Goal: Check status: Check status

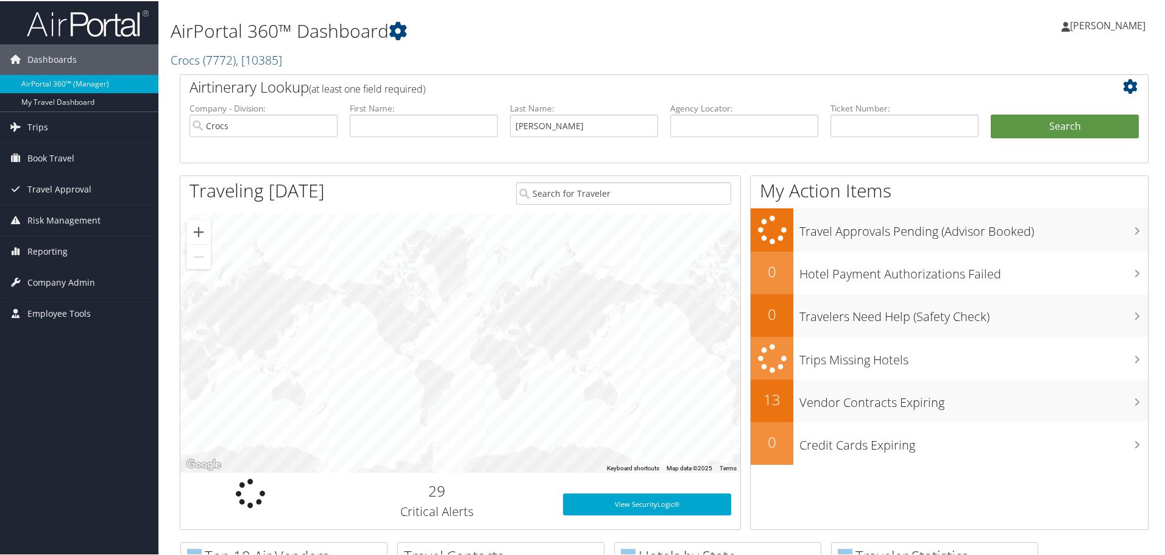
type input "[PERSON_NAME]"
click at [991, 113] on button "Search" at bounding box center [1065, 125] width 148 height 24
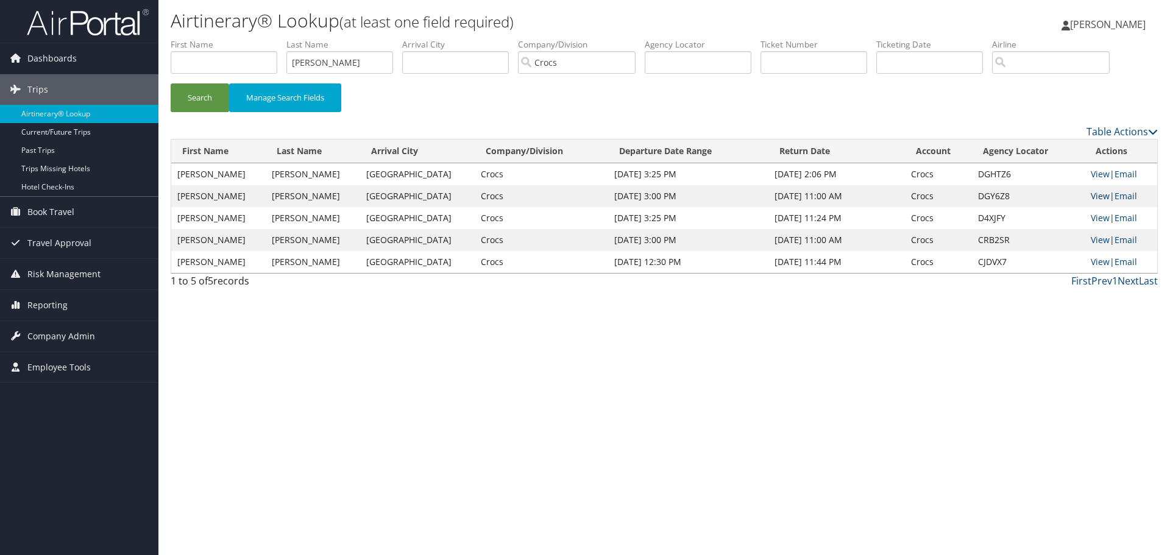
click at [1098, 193] on link "View" at bounding box center [1100, 196] width 19 height 12
click at [1091, 171] on link "View" at bounding box center [1100, 174] width 19 height 12
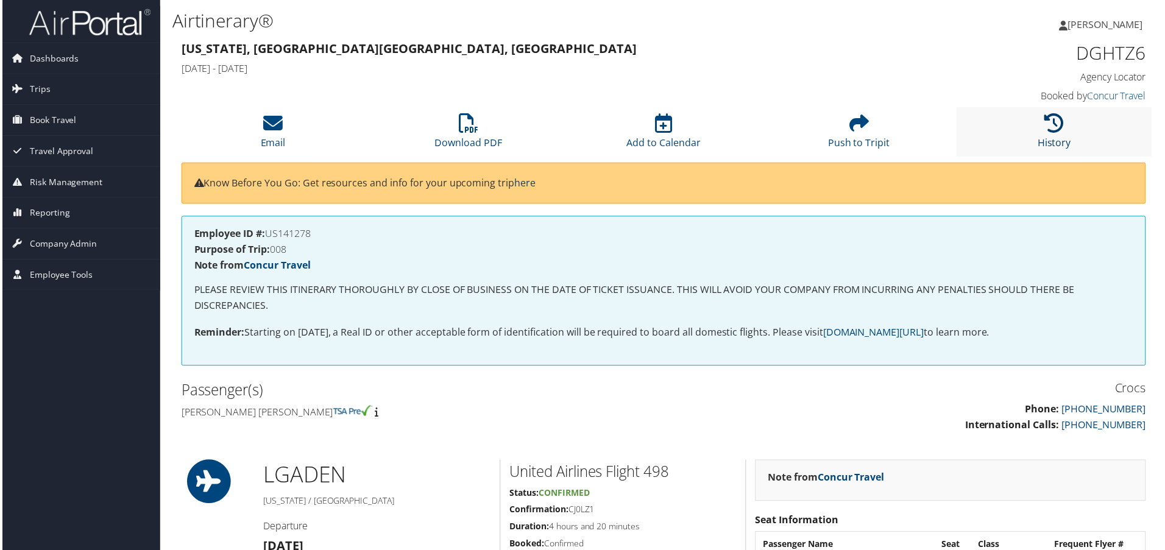
click at [1048, 129] on icon at bounding box center [1056, 123] width 19 height 19
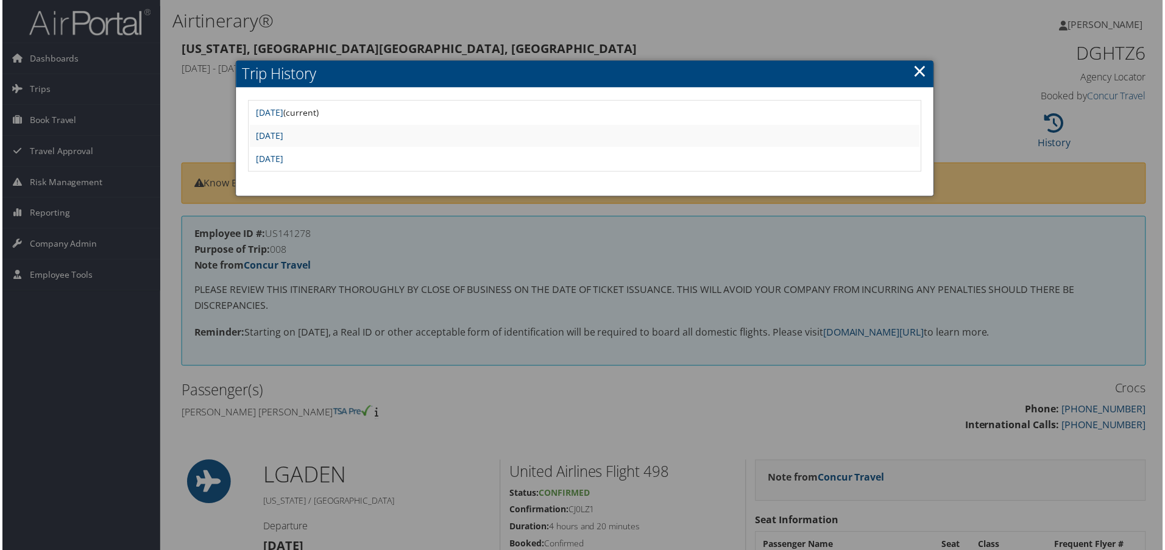
drag, startPoint x: 690, startPoint y: 255, endPoint x: 698, endPoint y: 255, distance: 7.3
click at [691, 254] on div at bounding box center [585, 277] width 1170 height 555
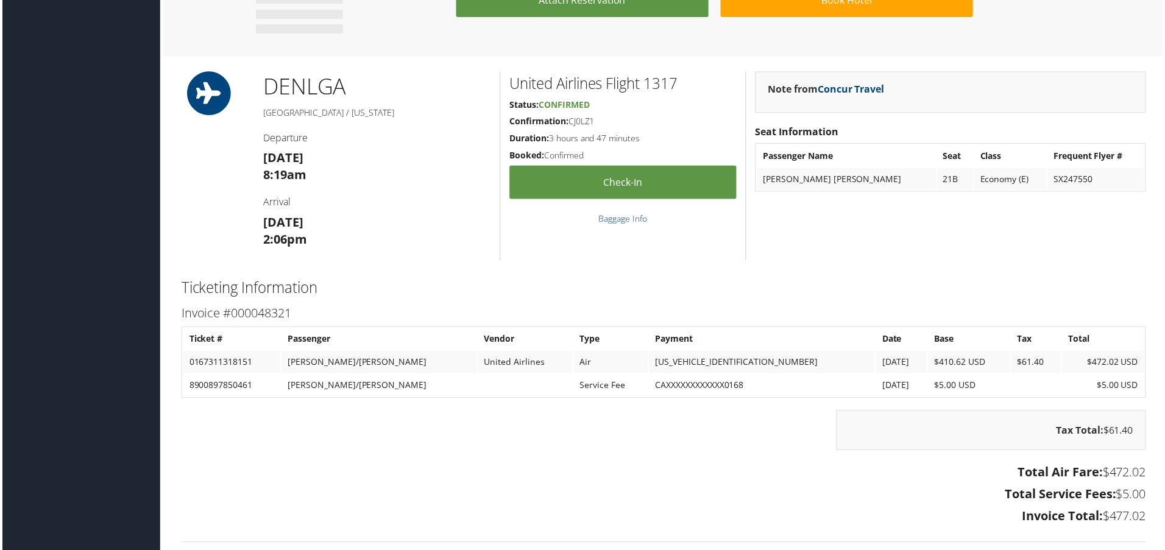
scroll to position [792, 0]
